Goal: Check status: Check status

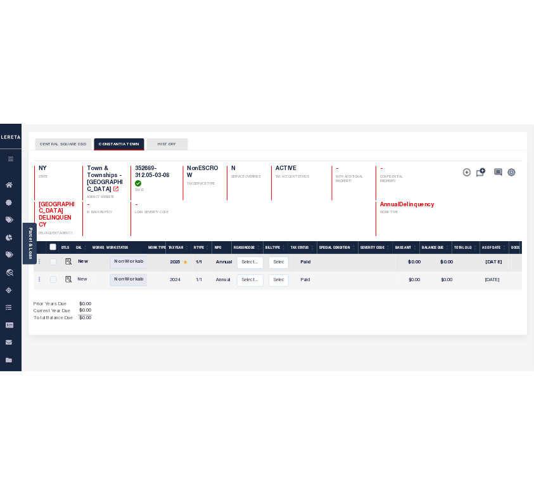
scroll to position [49, 0]
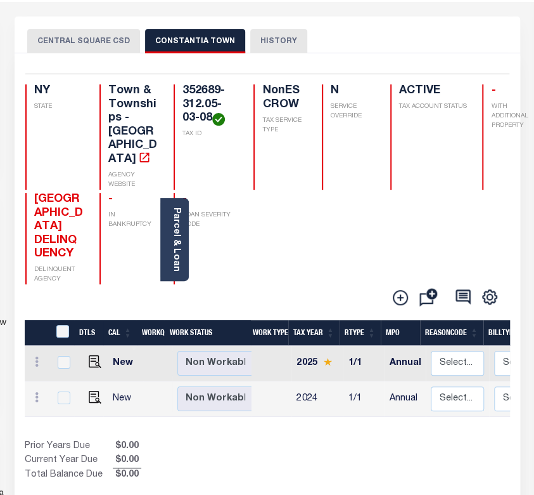
click at [89, 36] on button "CENTRAL SQUARE CSD" at bounding box center [83, 41] width 113 height 24
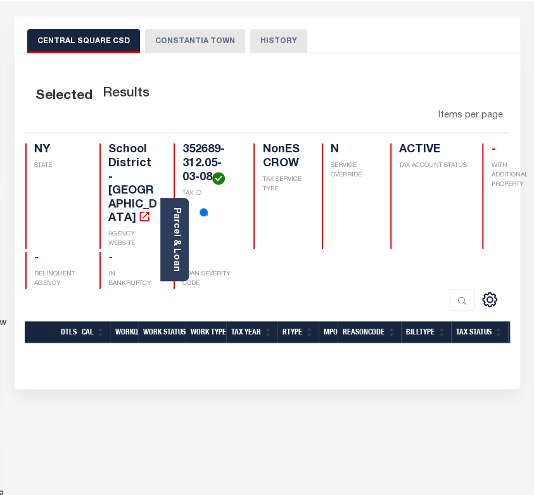
scroll to position [147, 0]
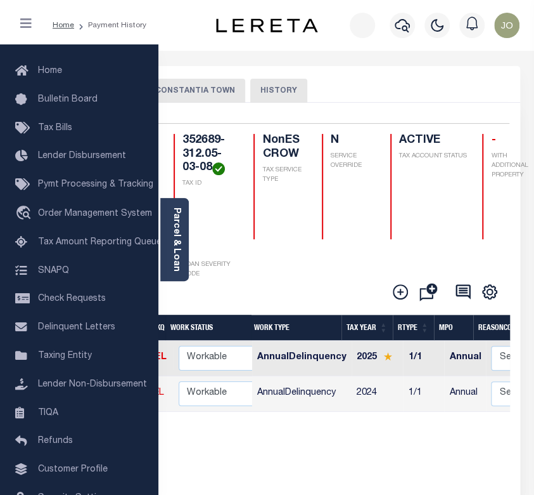
click at [200, 92] on button "CONSTANTIA TOWN" at bounding box center [195, 91] width 100 height 24
